Goal: Check status: Check status

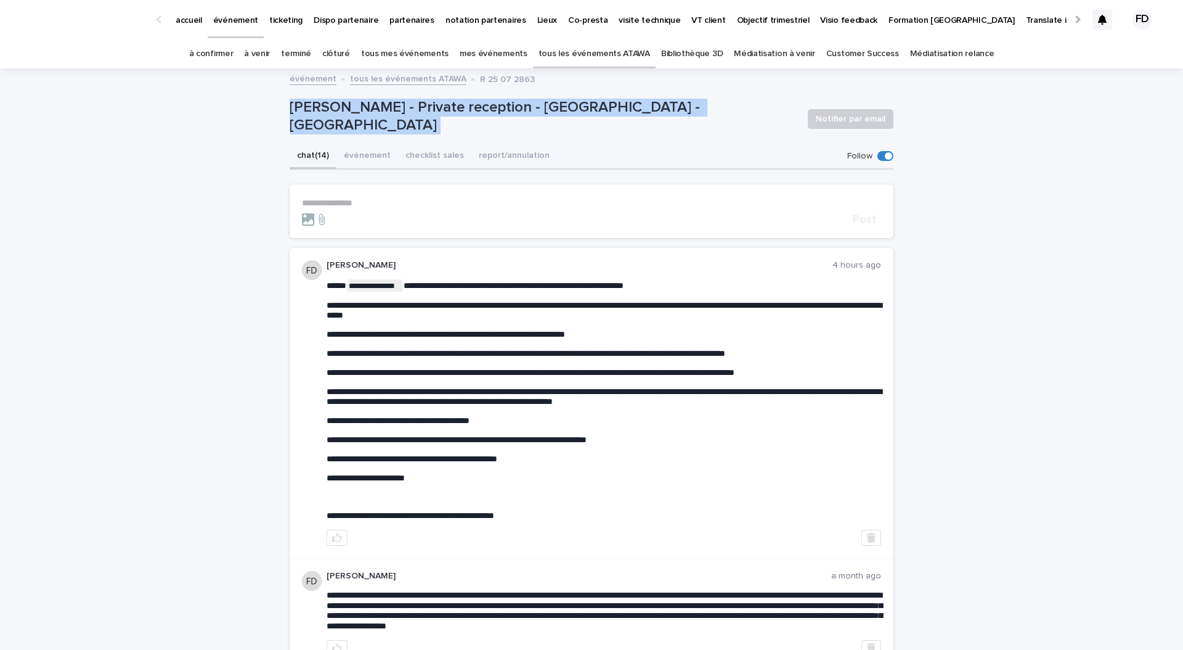
click at [234, 52] on link "à confirmer" at bounding box center [211, 53] width 44 height 29
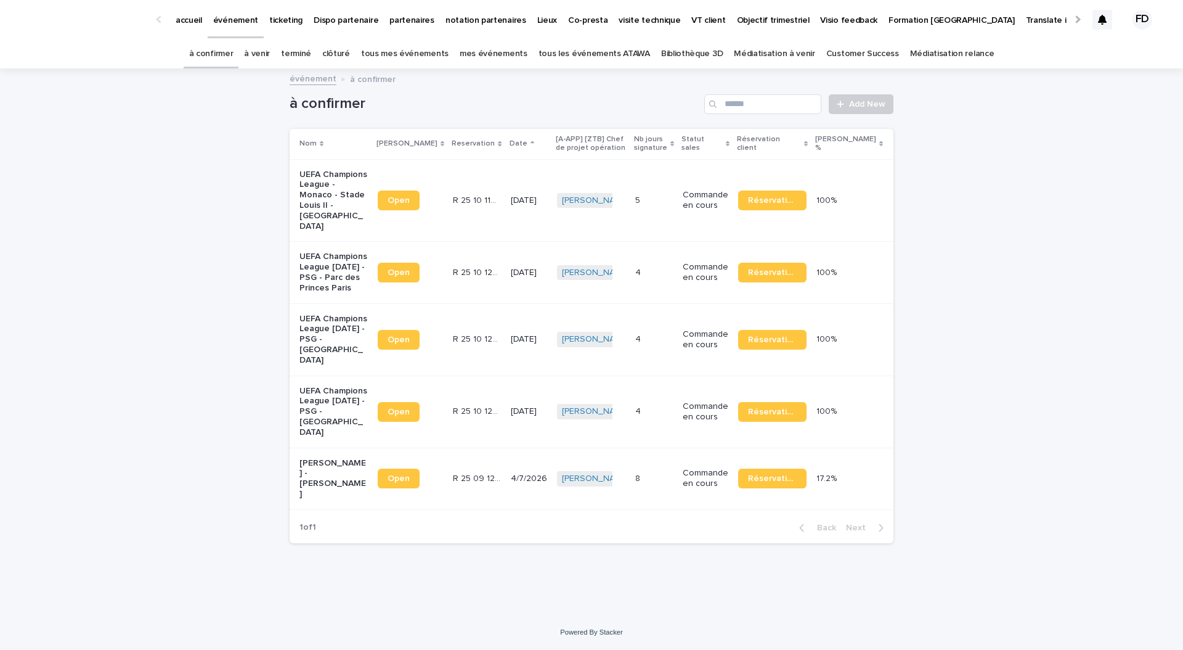
scroll to position [41, 0]
click at [727, 483] on p "Commande en cours" at bounding box center [706, 478] width 46 height 21
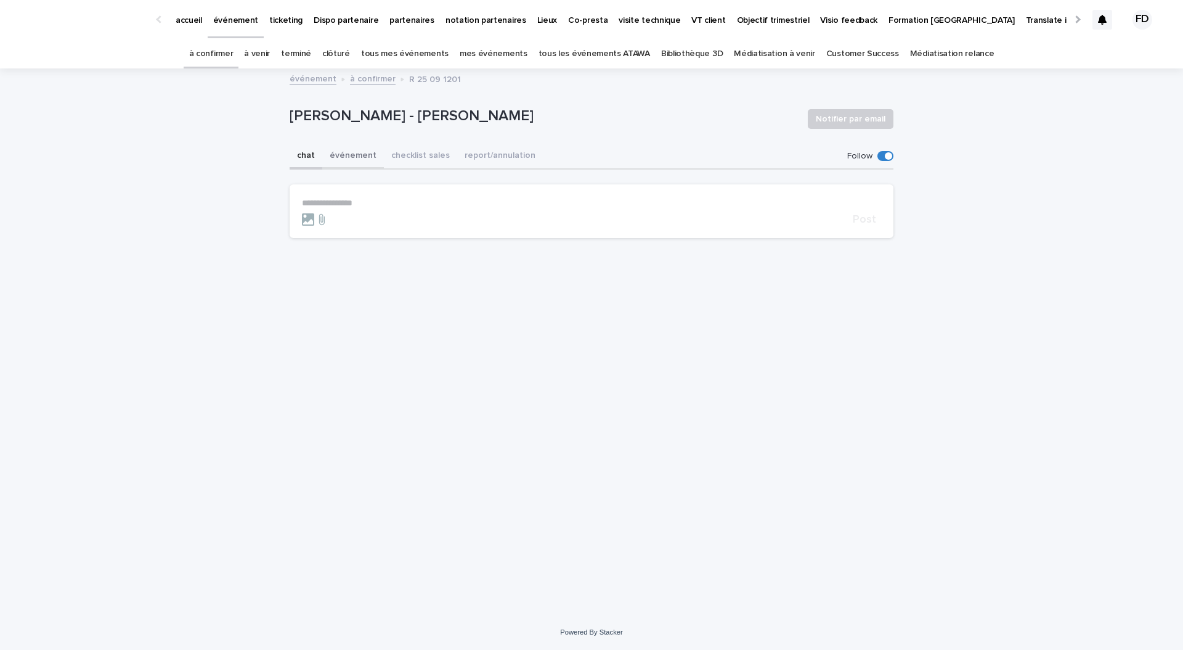
click at [359, 160] on button "événement" at bounding box center [353, 157] width 62 height 26
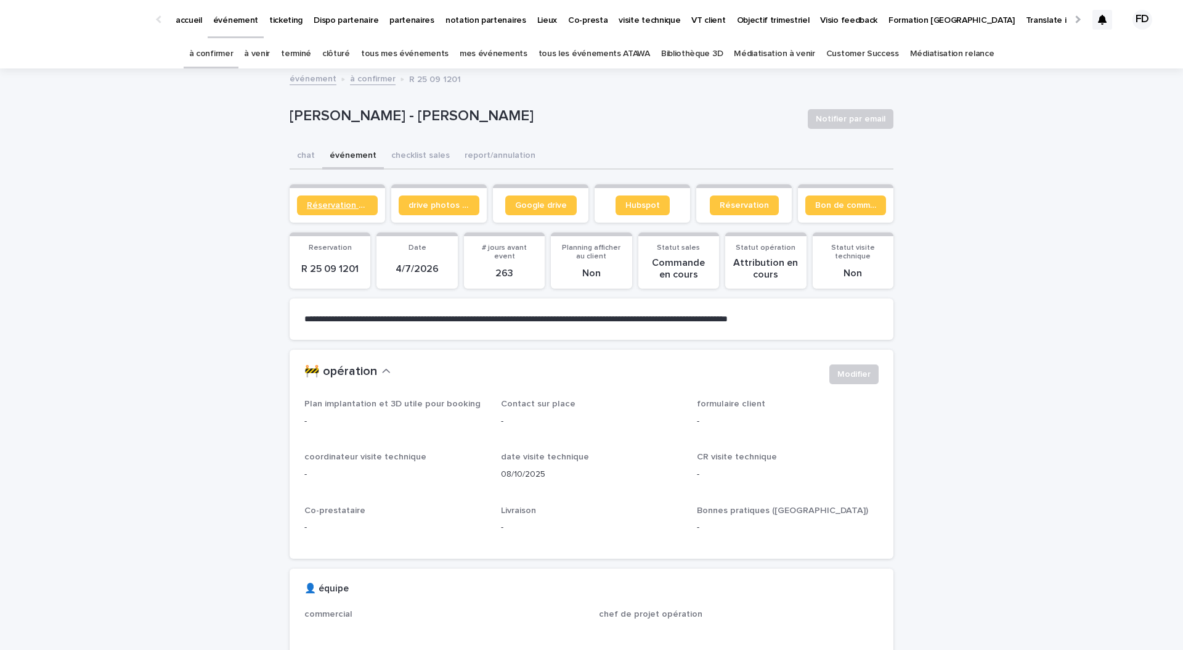
click at [336, 206] on span "Réservation client" at bounding box center [337, 205] width 61 height 9
click at [827, 208] on span "Bon de commande" at bounding box center [845, 205] width 61 height 9
click at [536, 210] on link "Google drive" at bounding box center [541, 205] width 72 height 20
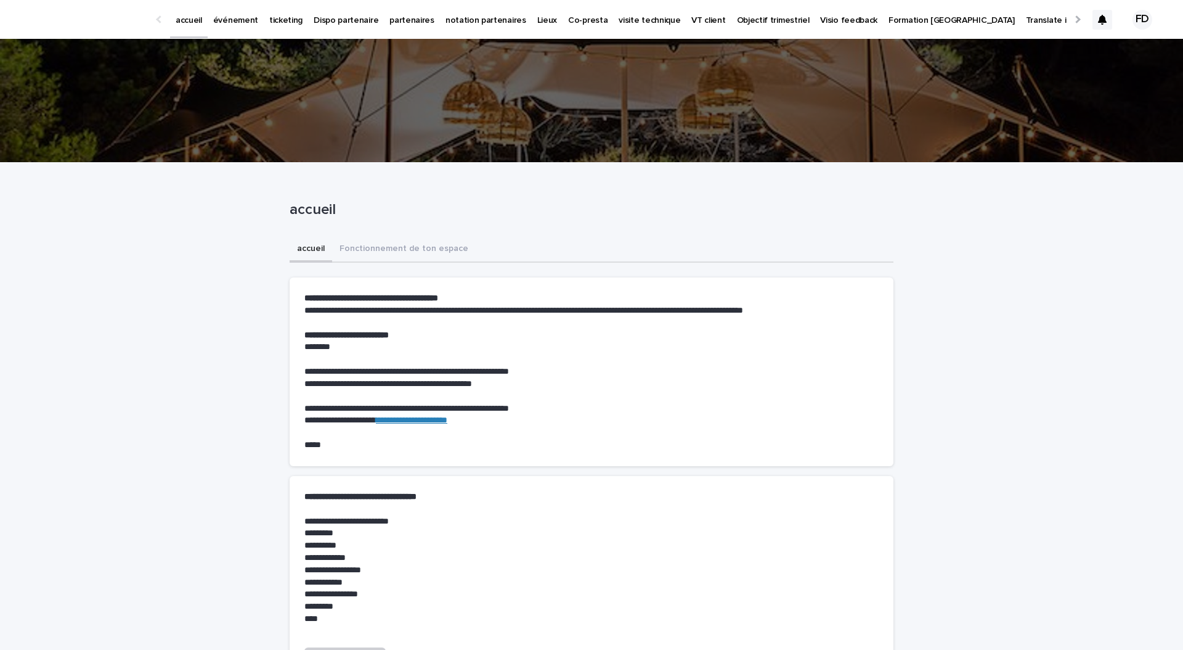
click at [239, 28] on link "événement" at bounding box center [236, 19] width 56 height 38
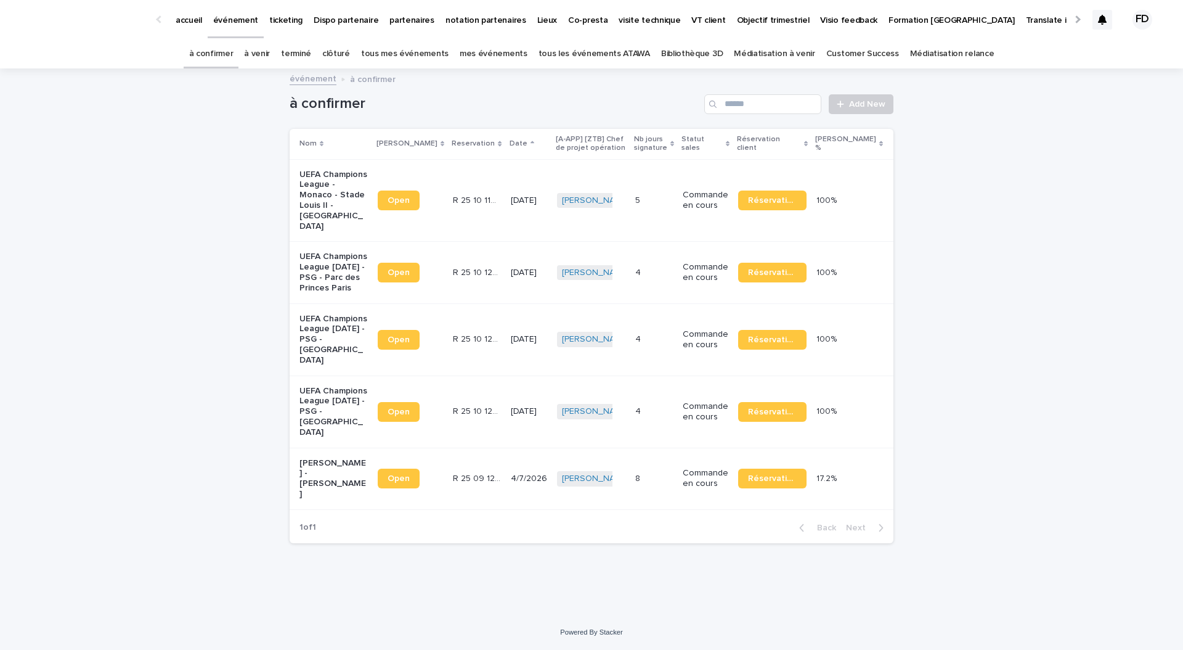
scroll to position [41, 0]
